Goal: Find specific page/section: Find specific page/section

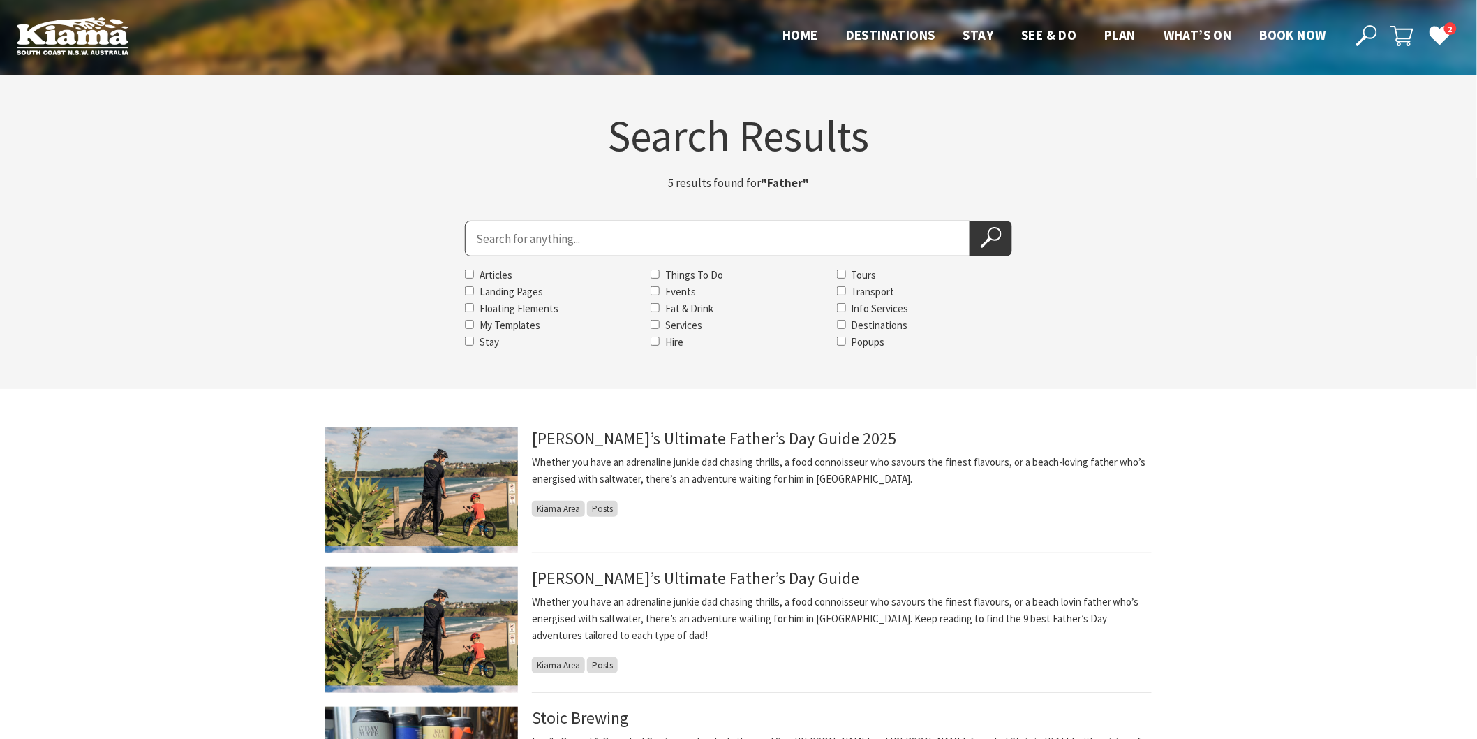
click at [506, 234] on input "Search for" at bounding box center [717, 239] width 505 height 36
type input "Greyleigh"
click at [970, 221] on button "Search Now" at bounding box center [991, 239] width 42 height 36
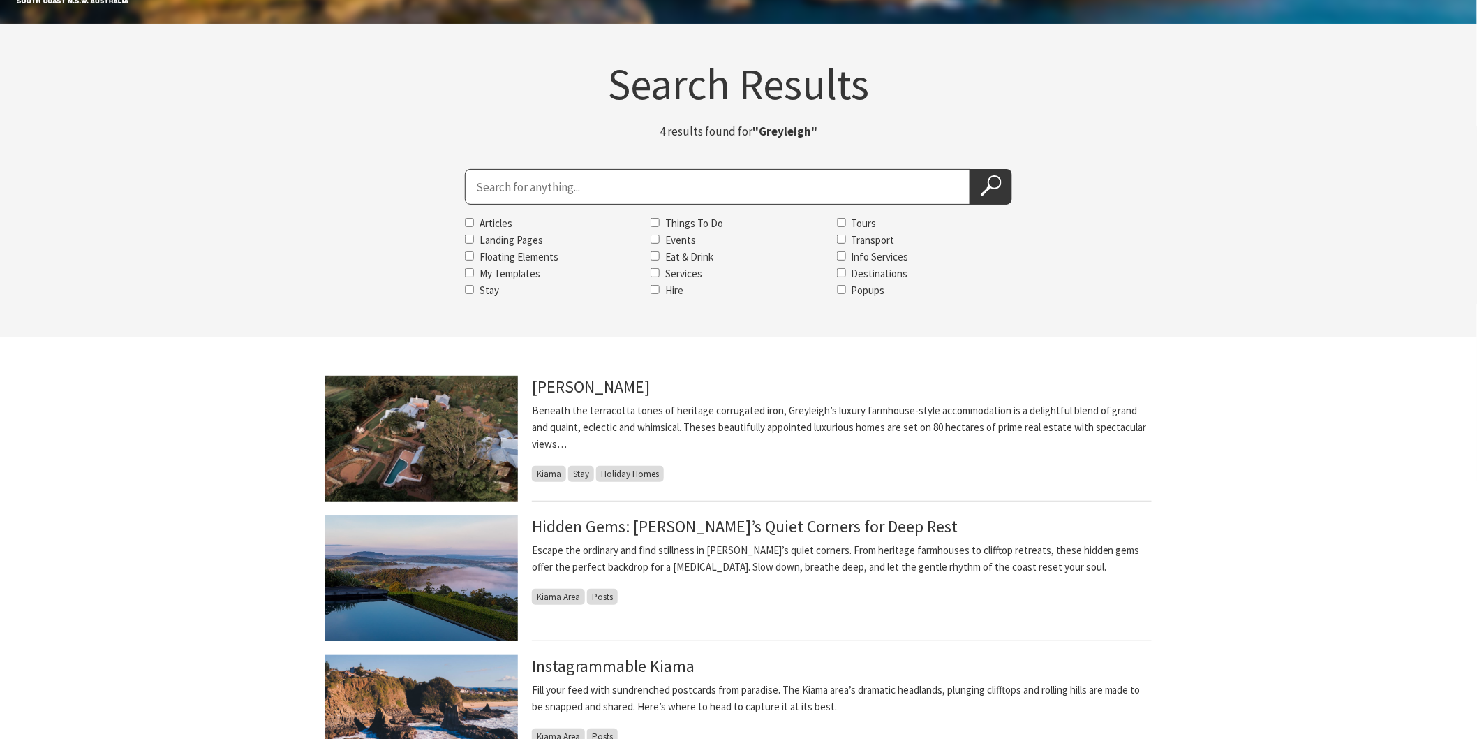
scroll to position [77, 0]
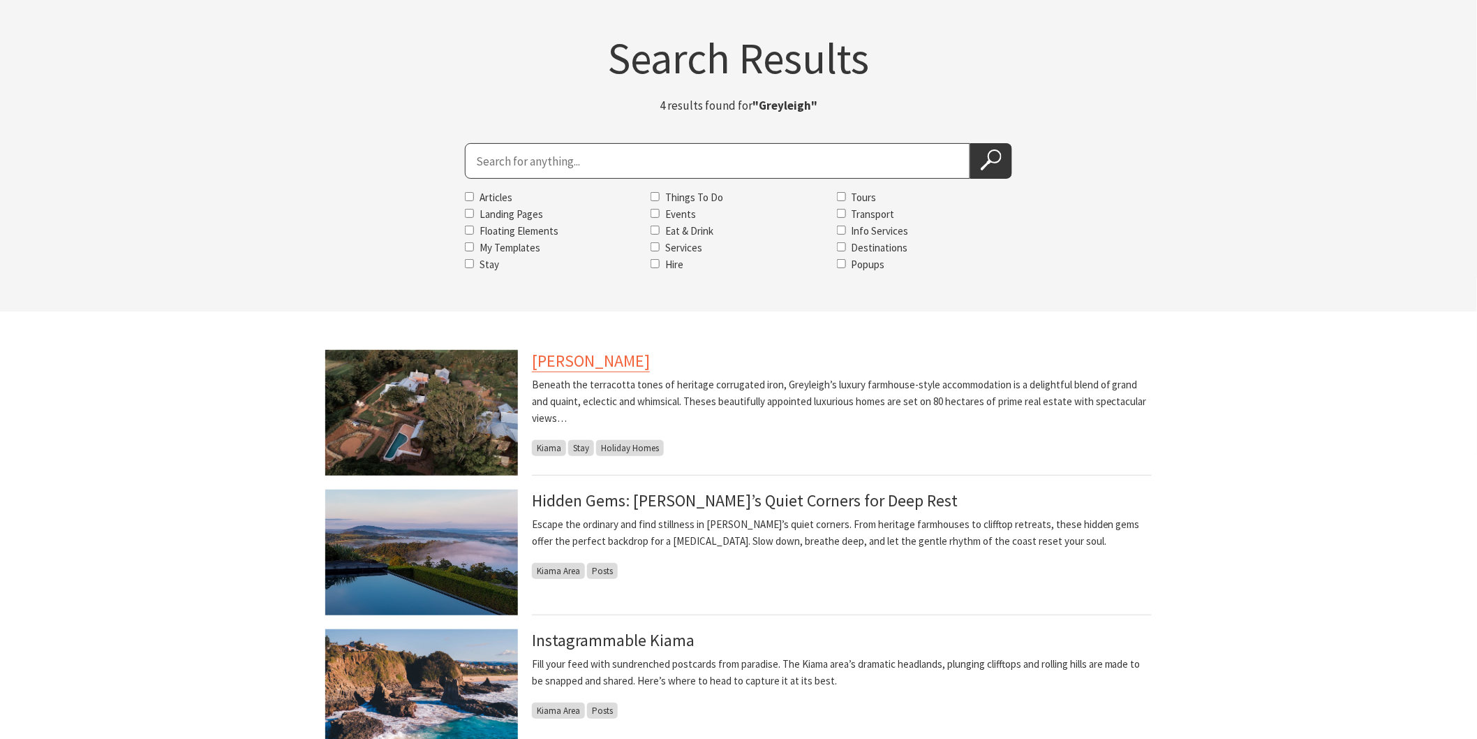
click at [561, 363] on link "[PERSON_NAME]" at bounding box center [591, 361] width 118 height 22
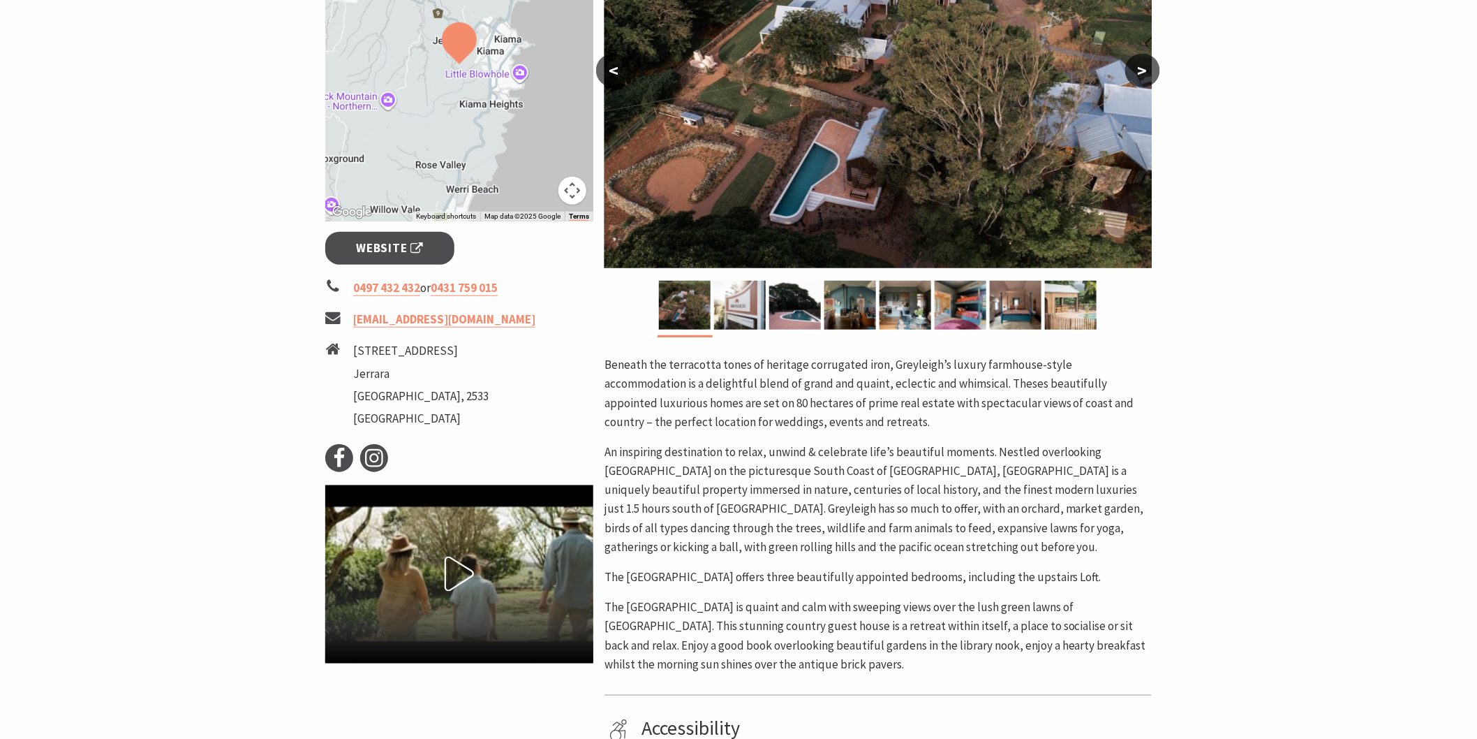
scroll to position [387, 0]
